Goal: Download file/media

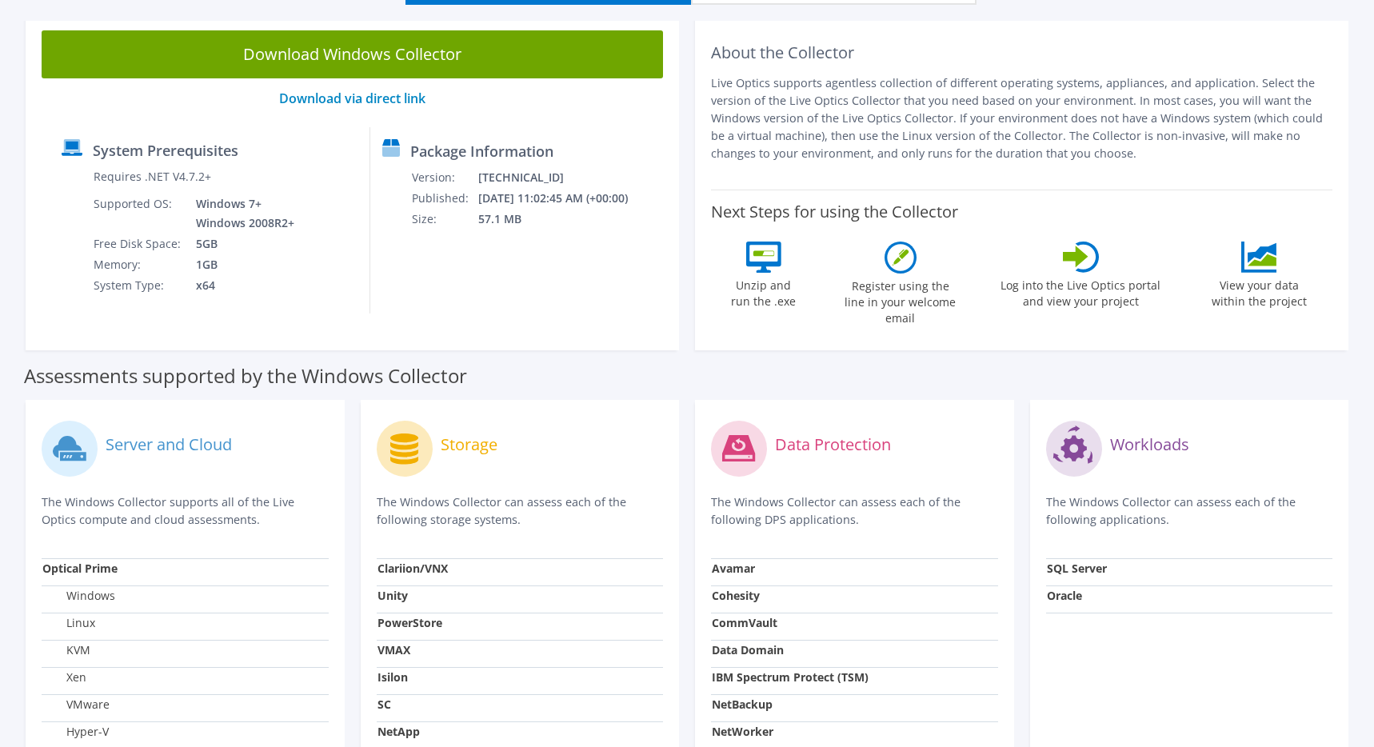
scroll to position [80, 0]
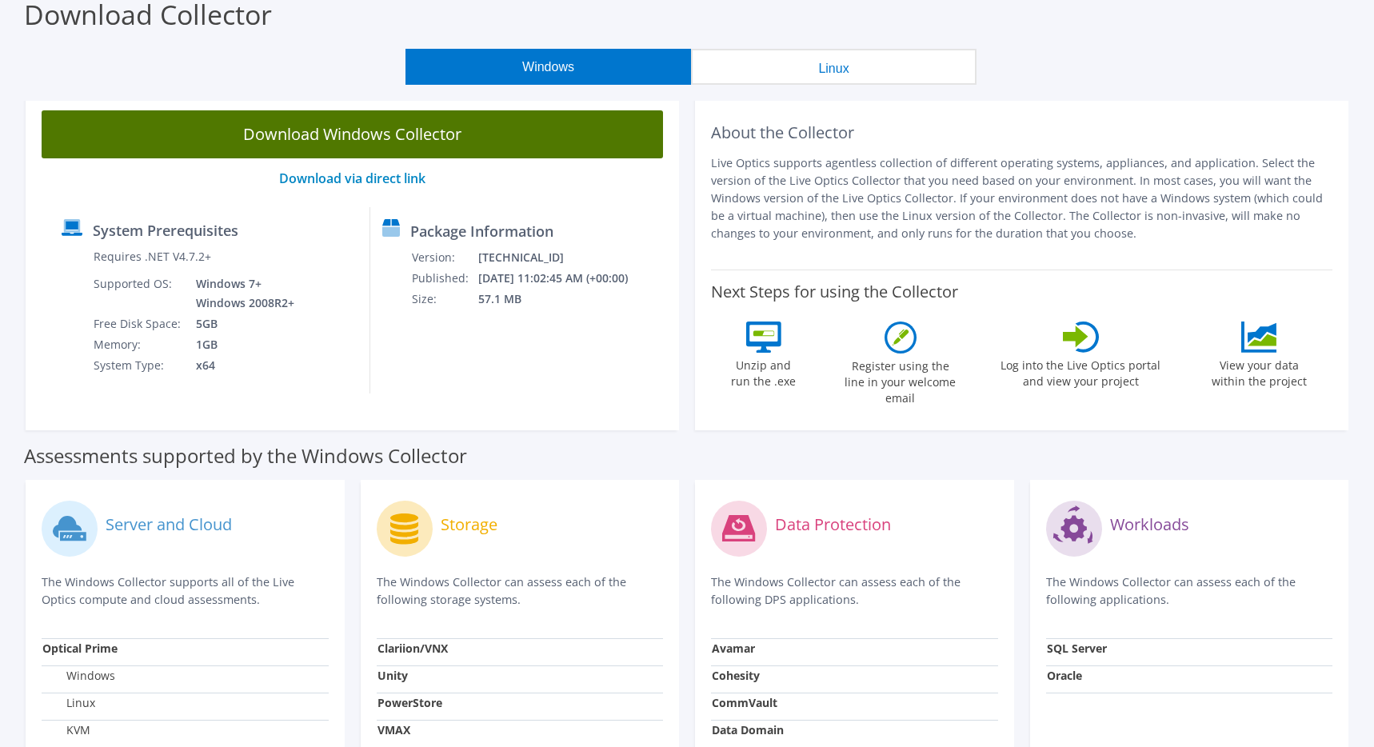
click at [346, 142] on link "Download Windows Collector" at bounding box center [352, 134] width 621 height 48
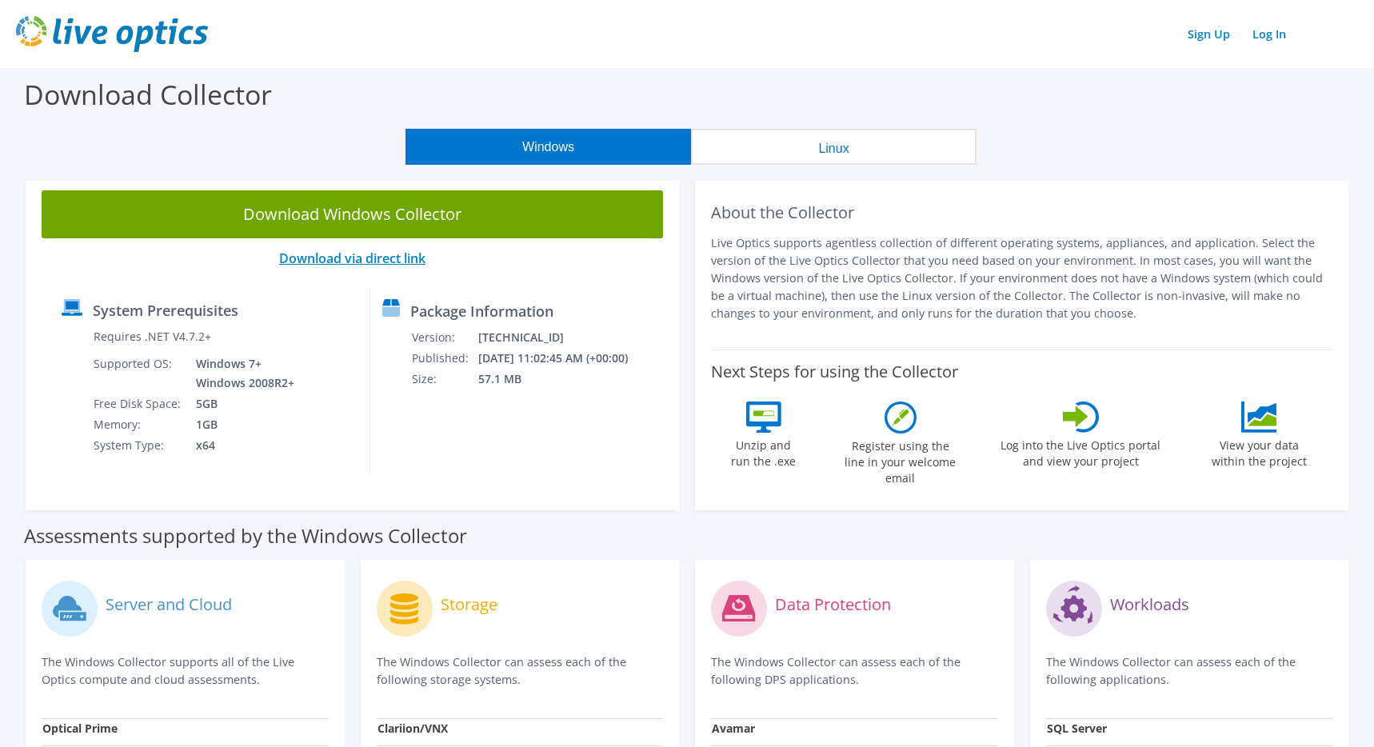
click at [389, 256] on link "Download via direct link" at bounding box center [352, 258] width 146 height 18
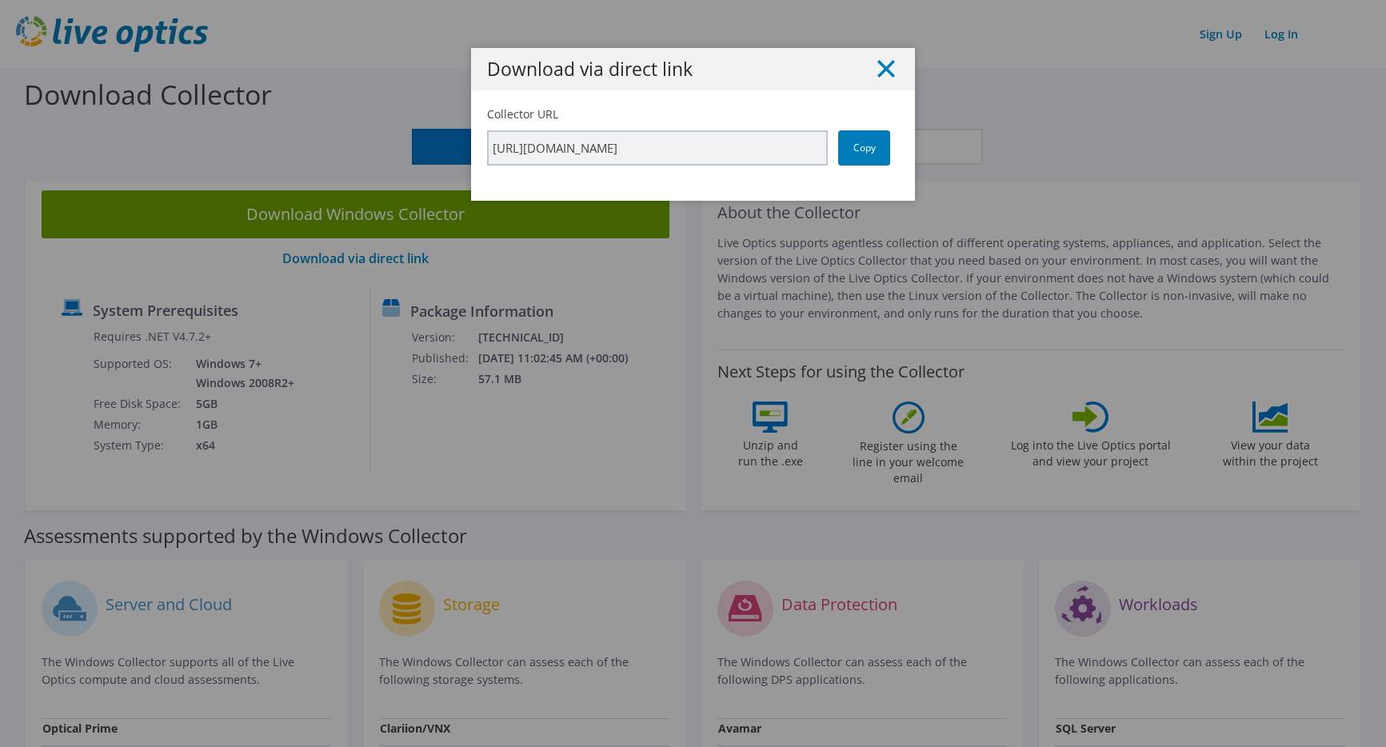
click at [878, 69] on icon at bounding box center [886, 69] width 18 height 18
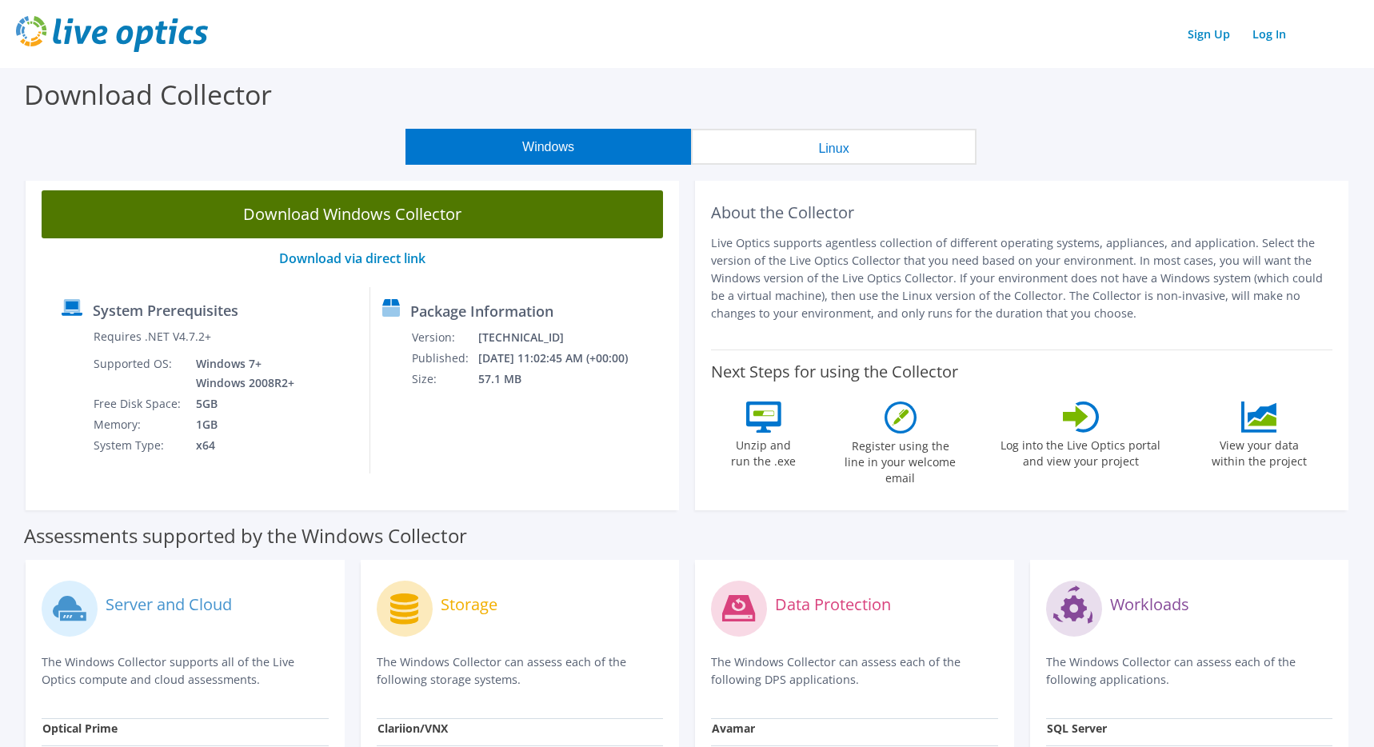
click at [388, 215] on link "Download Windows Collector" at bounding box center [352, 214] width 621 height 48
